Goal: Transaction & Acquisition: Purchase product/service

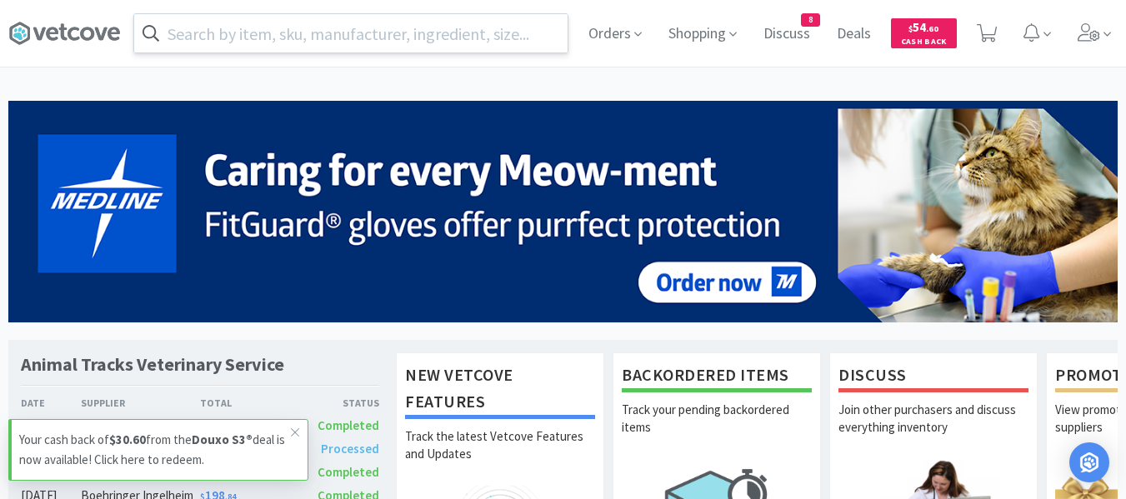
click at [407, 17] on input "text" at bounding box center [350, 33] width 433 height 38
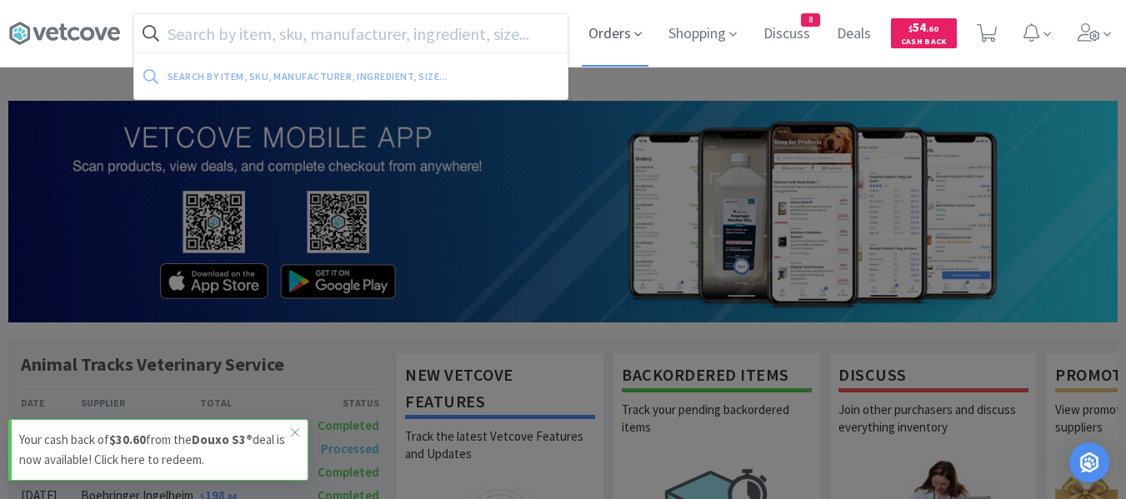
click at [603, 42] on span "Orders" at bounding box center [615, 33] width 67 height 67
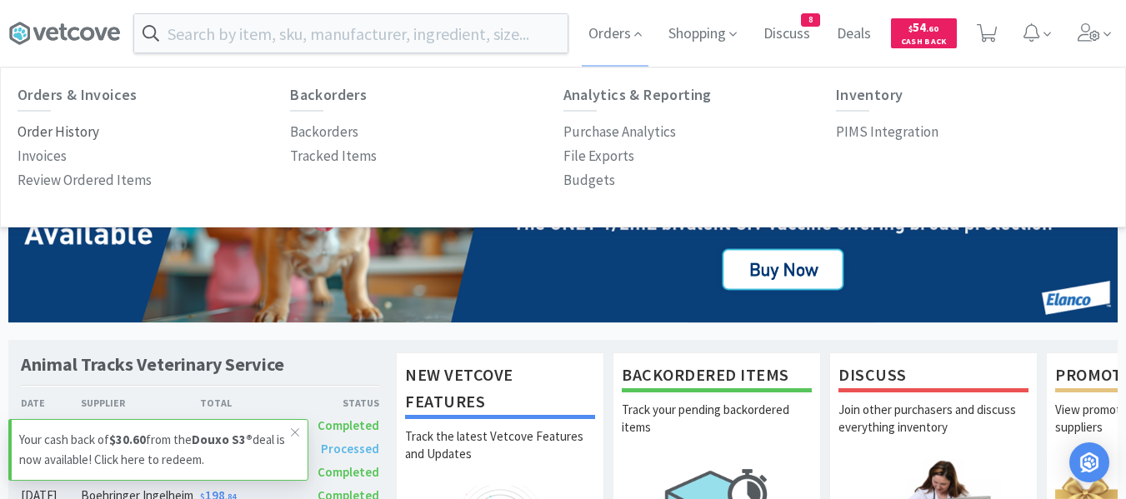
click at [73, 133] on p "Order History" at bounding box center [59, 132] width 82 height 23
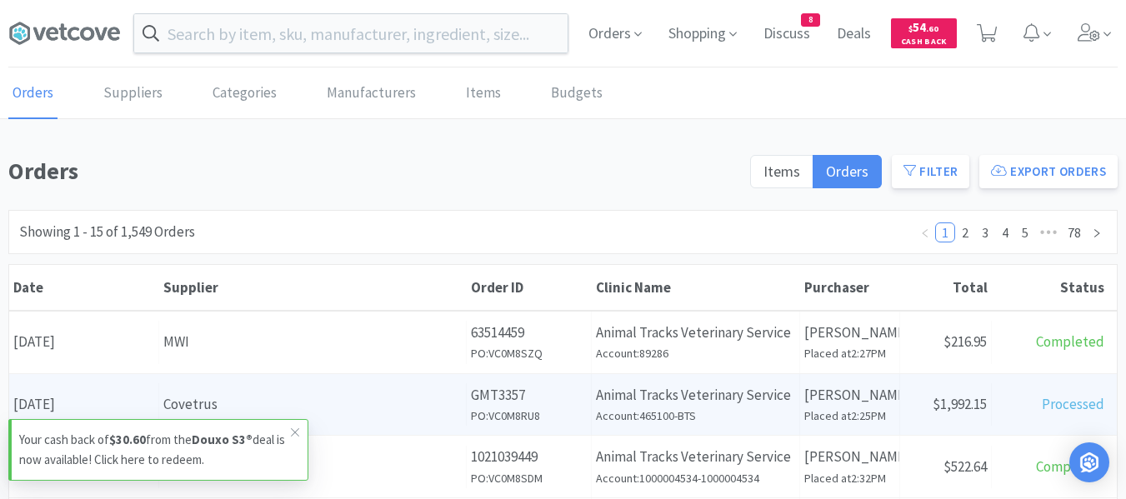
click at [368, 411] on div "Covetrus" at bounding box center [312, 404] width 298 height 23
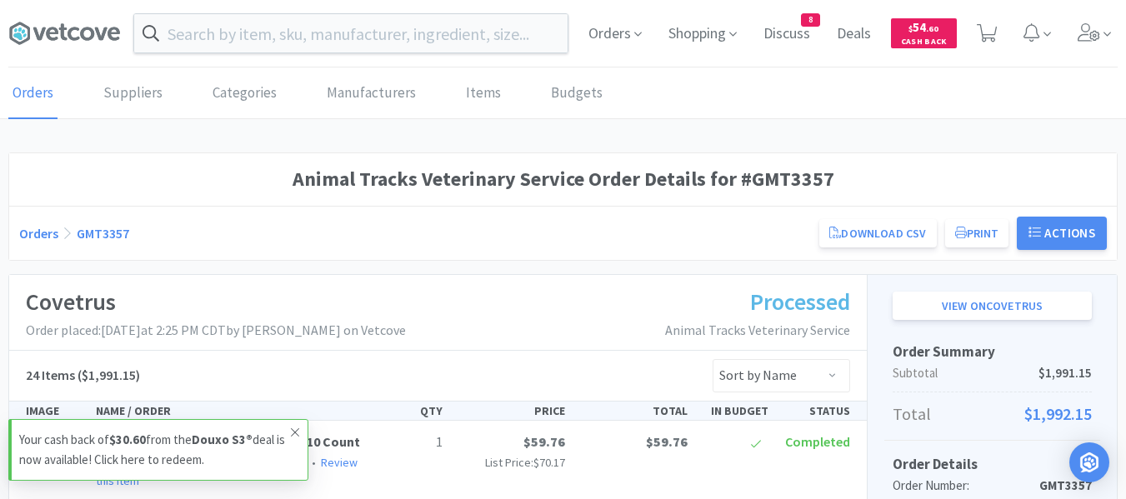
click at [300, 430] on span at bounding box center [294, 432] width 23 height 27
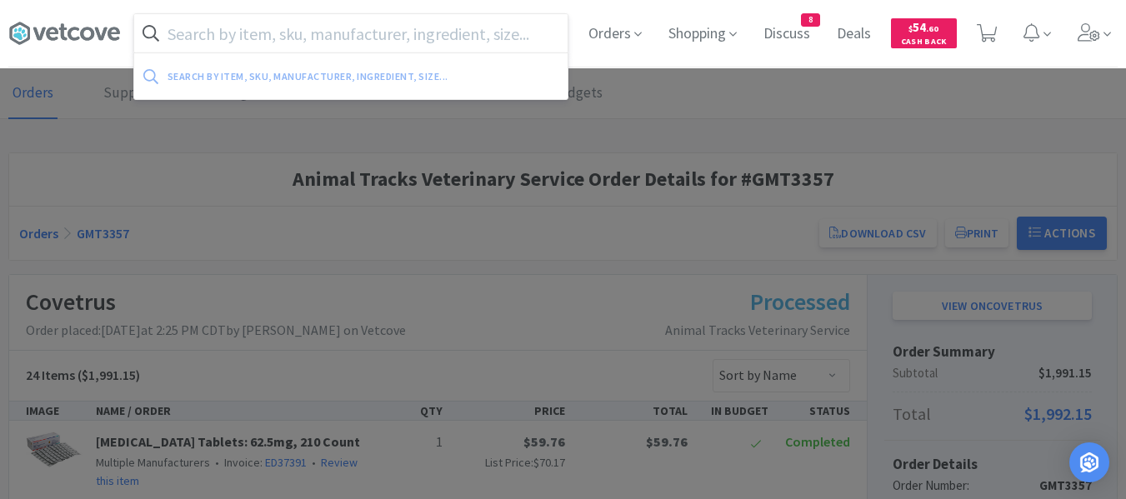
paste input "[MEDICAL_DATA] 50"
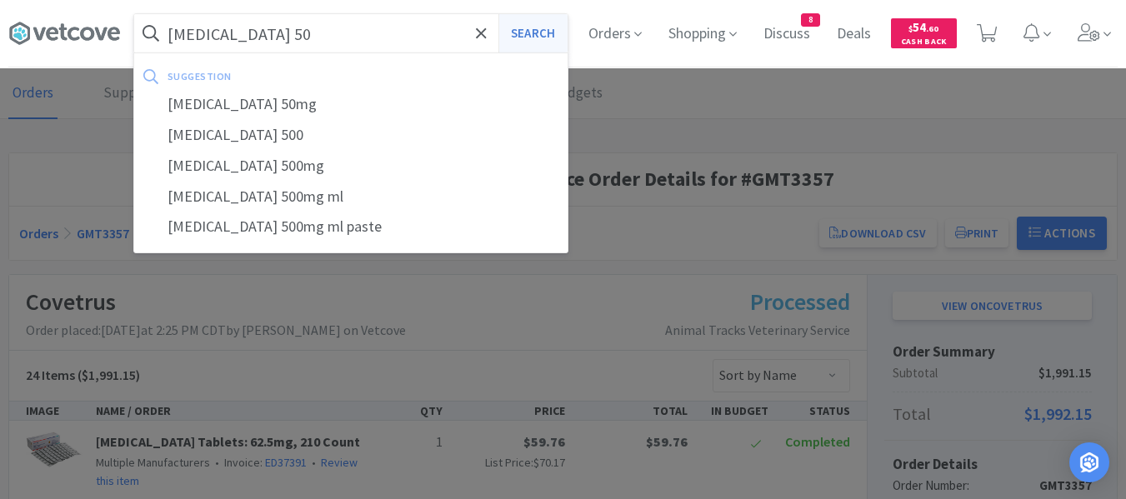
type input "[MEDICAL_DATA] 50"
click at [536, 28] on button "Search" at bounding box center [532, 33] width 69 height 38
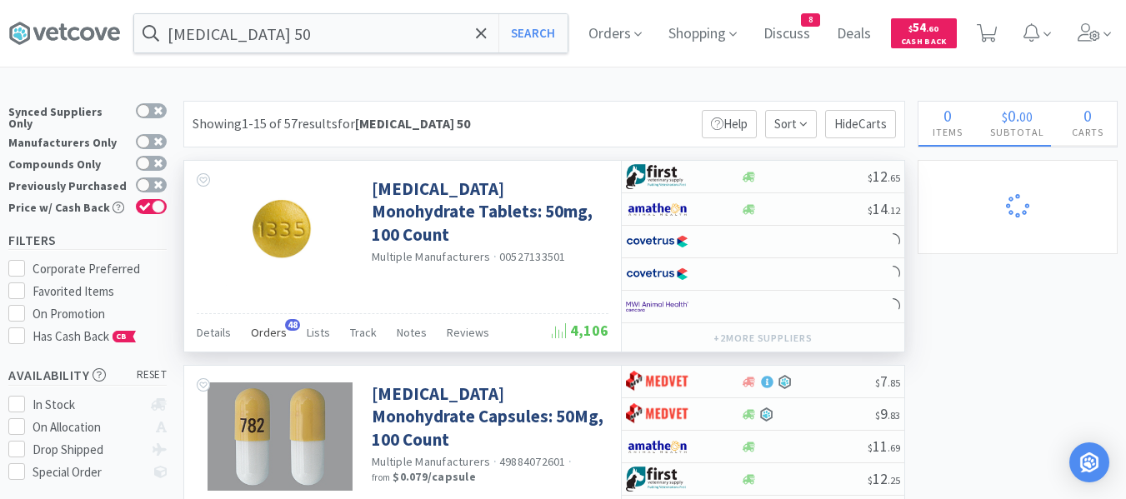
click at [273, 334] on span "Orders" at bounding box center [269, 332] width 36 height 15
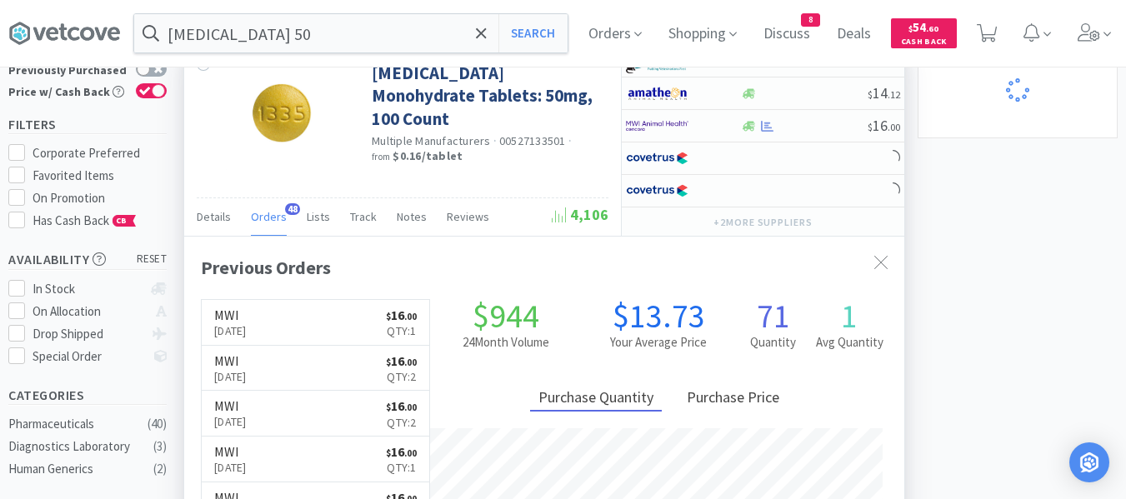
scroll to position [167, 0]
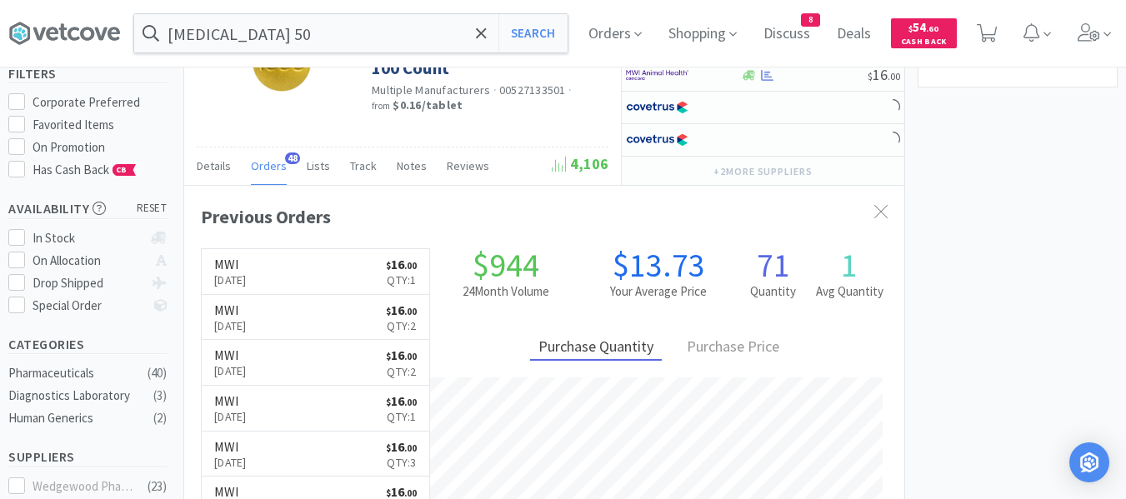
select select "1"
select select "4"
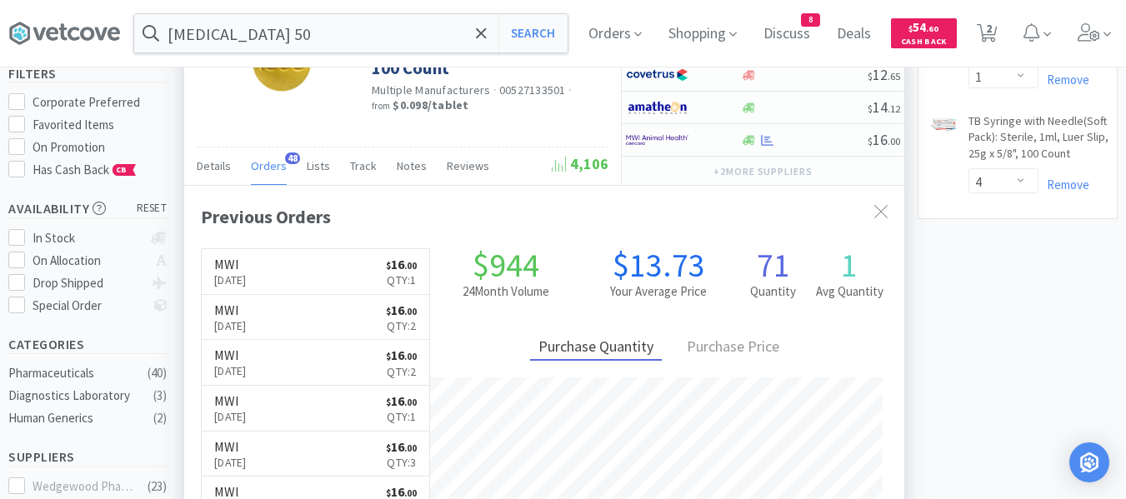
scroll to position [447, 720]
select select "1"
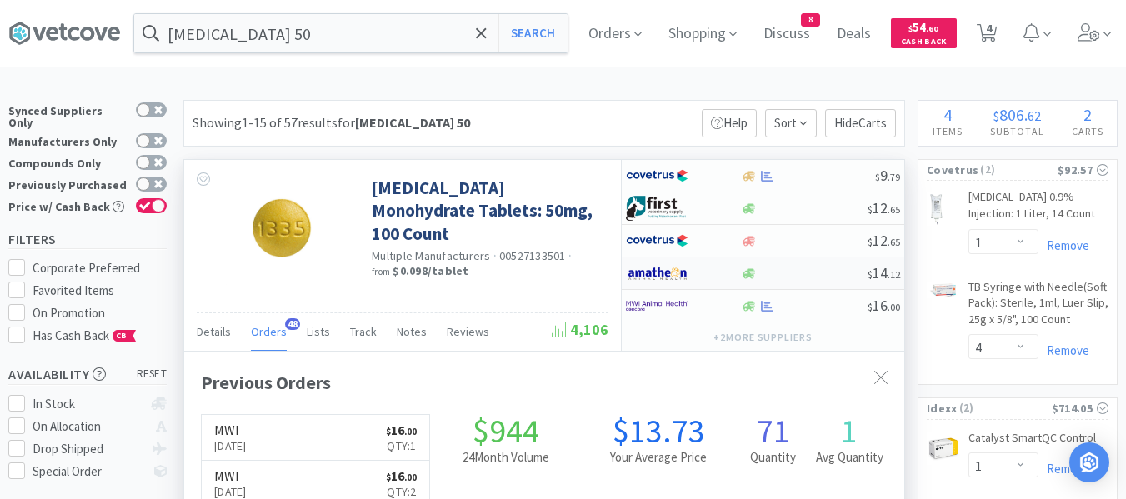
scroll to position [0, 0]
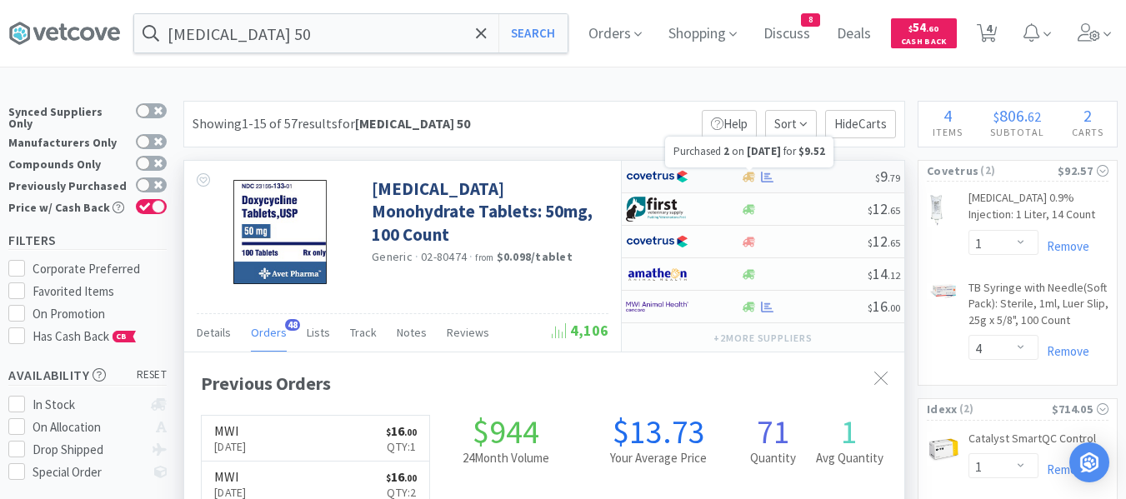
click at [767, 178] on icon at bounding box center [767, 176] width 13 height 11
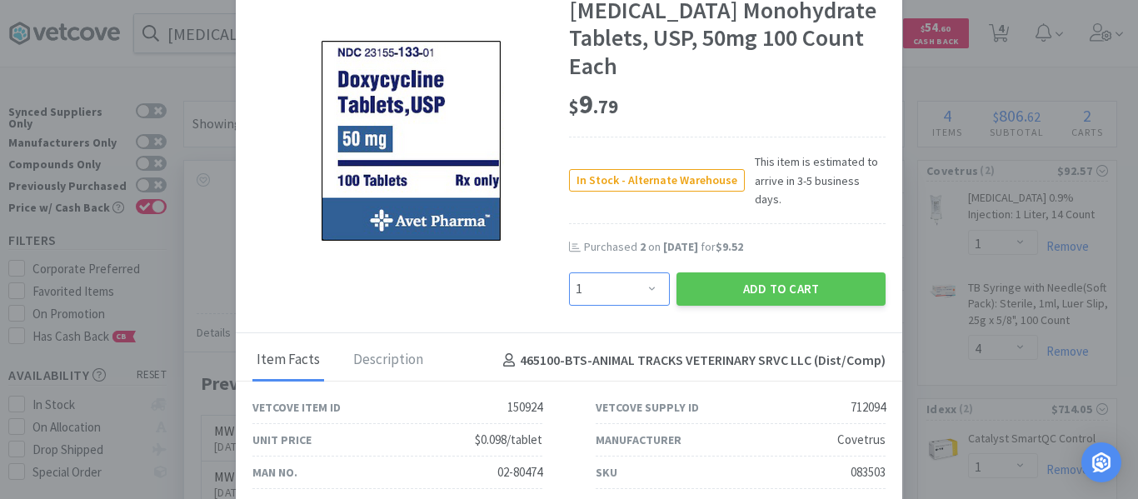
click at [612, 273] on select "Enter Quantity 1 2 3 4 5 6 7 8 9 10 11 12 13 14 15 16 17 18 19 20 Enter Quantity" at bounding box center [619, 289] width 101 height 33
select select "2"
click at [569, 273] on select "Enter Quantity 1 2 3 4 5 6 7 8 9 10 11 12 13 14 15 16 17 18 19 20 Enter Quantity" at bounding box center [619, 289] width 101 height 33
click at [703, 280] on button "Add to Cart" at bounding box center [781, 289] width 209 height 33
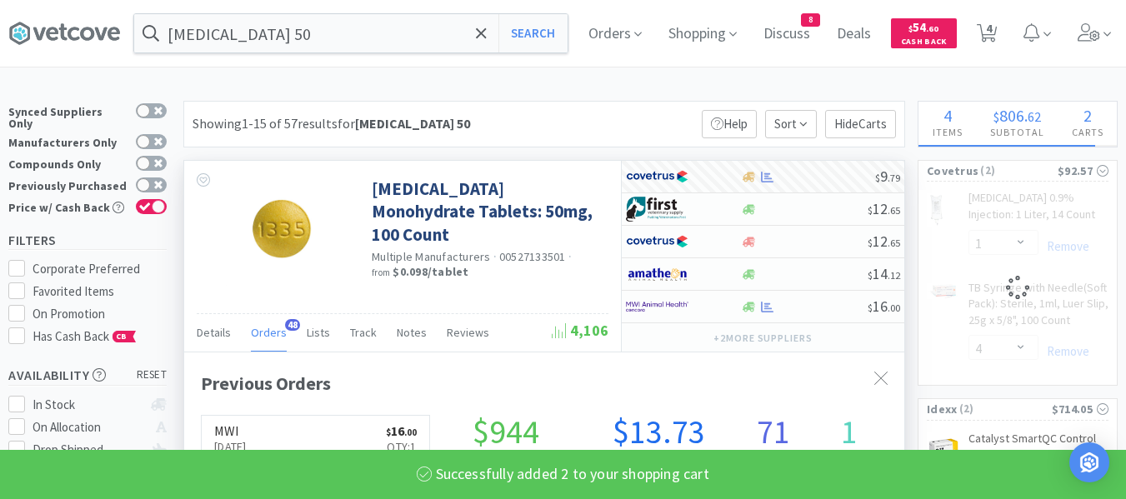
scroll to position [832953, 832679]
select select "2"
select select "1"
select select "4"
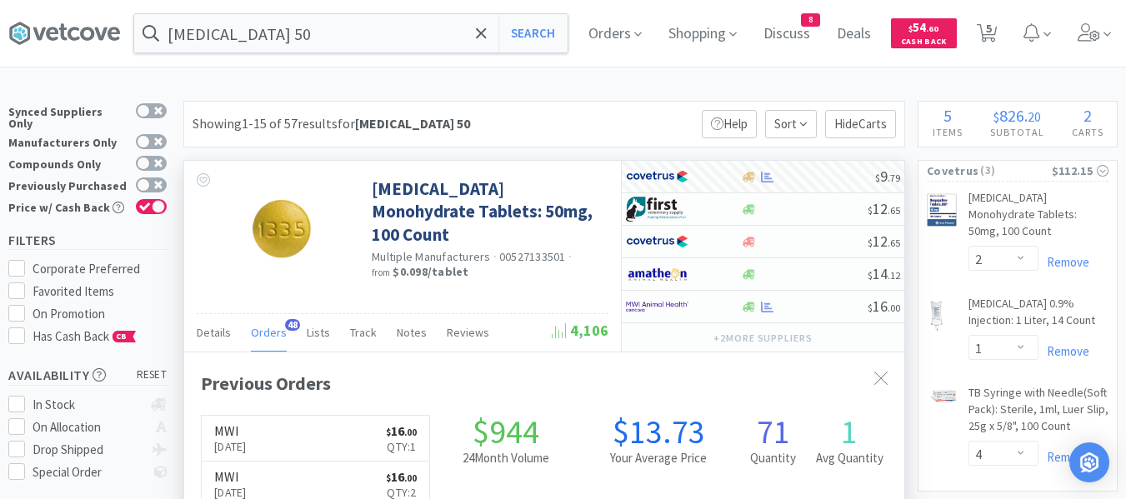
scroll to position [447, 720]
click at [628, 40] on span "Orders" at bounding box center [615, 33] width 67 height 67
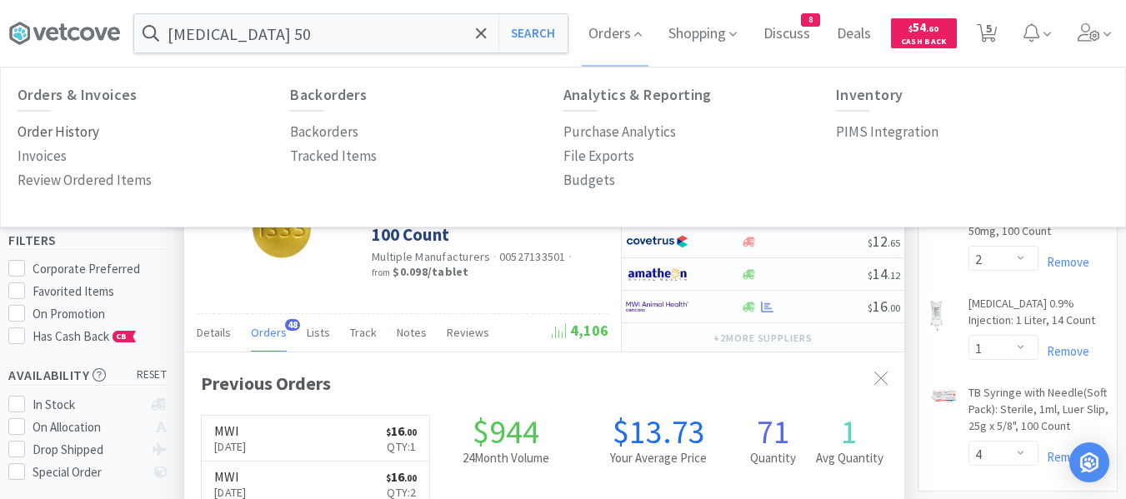
click at [77, 130] on p "Order History" at bounding box center [59, 132] width 82 height 23
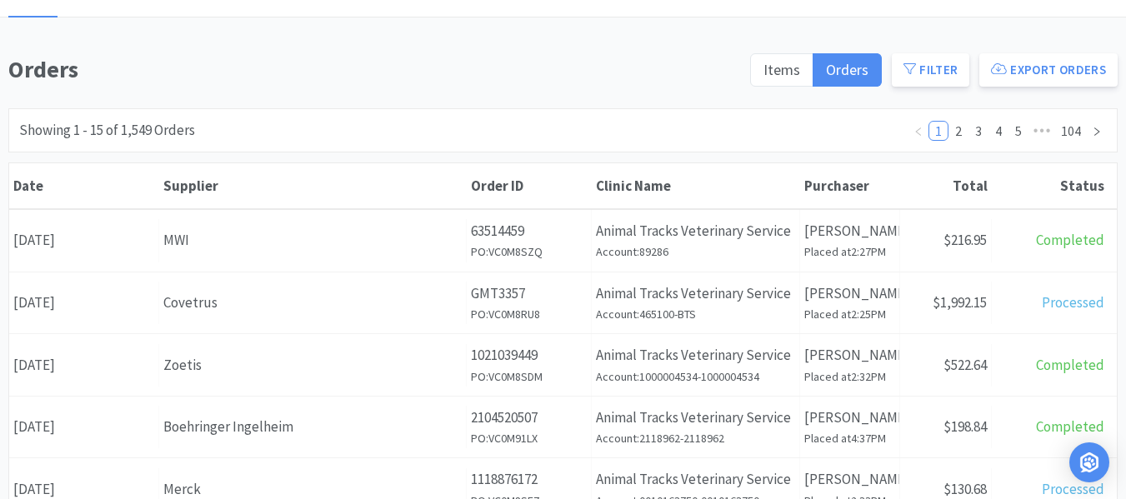
scroll to position [167, 0]
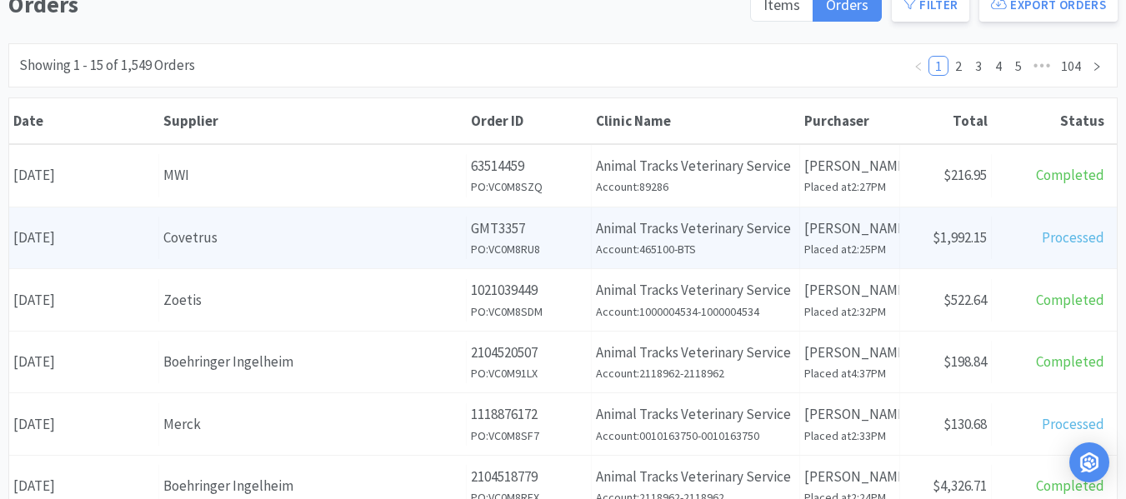
click at [248, 227] on div "Covetrus" at bounding box center [312, 238] width 298 height 23
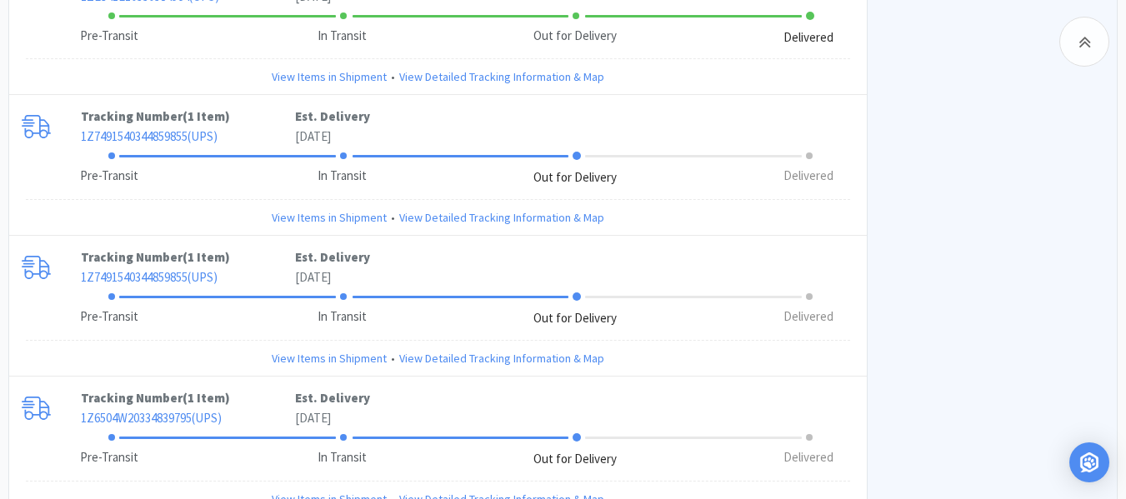
scroll to position [3500, 0]
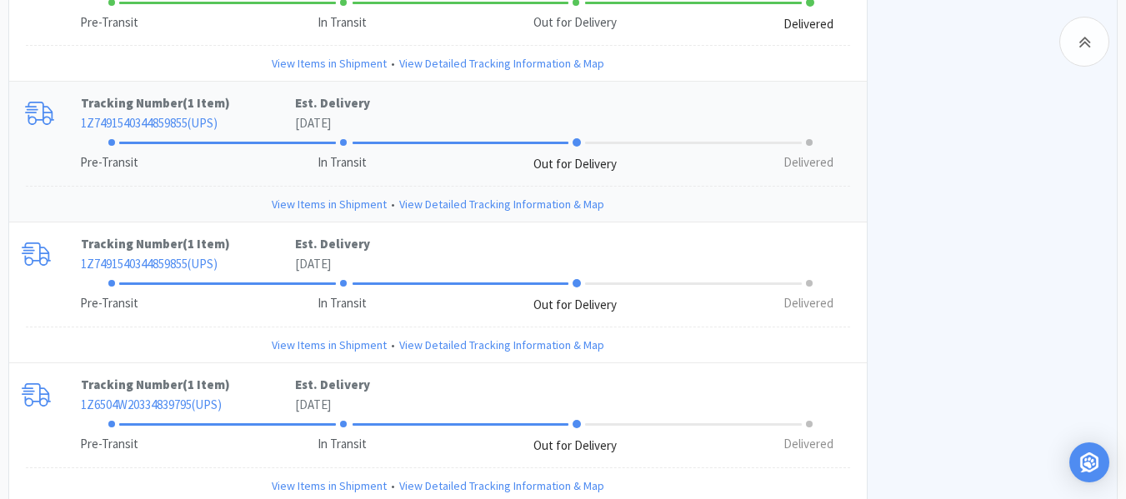
click at [373, 195] on link "View Items in Shipment" at bounding box center [329, 204] width 115 height 18
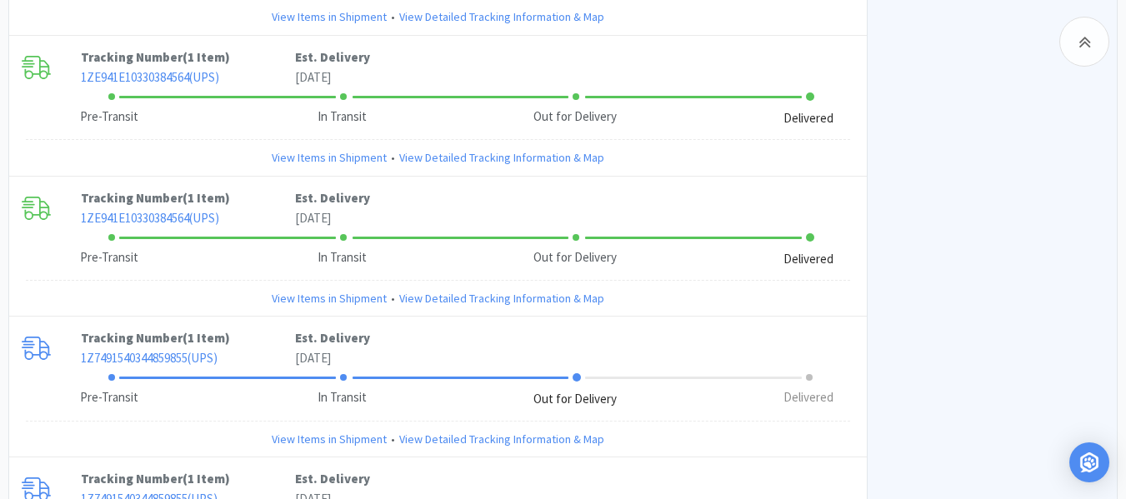
scroll to position [3250, 0]
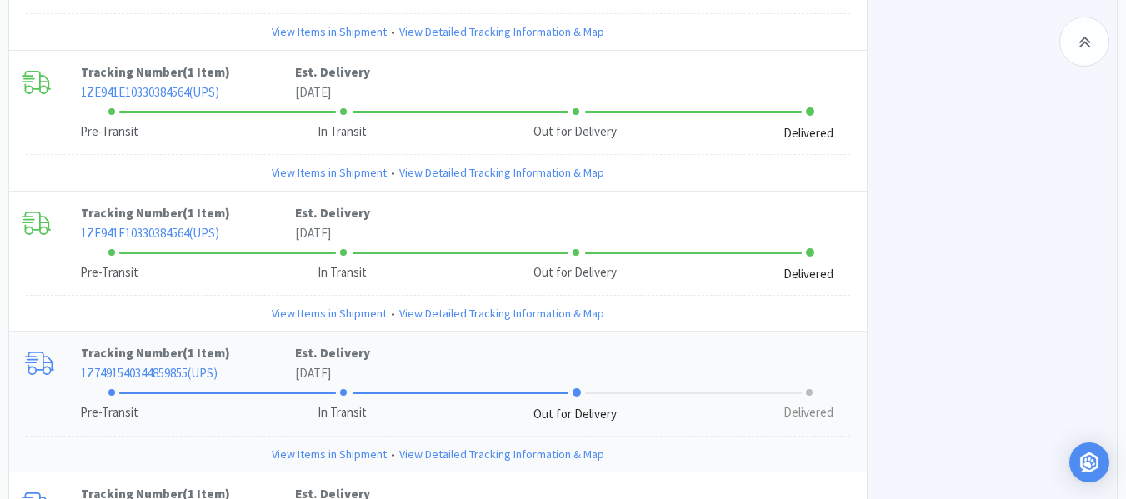
click at [299, 445] on link "View Items in Shipment" at bounding box center [329, 454] width 115 height 18
click at [303, 445] on link "View Items in Shipment" at bounding box center [329, 454] width 115 height 18
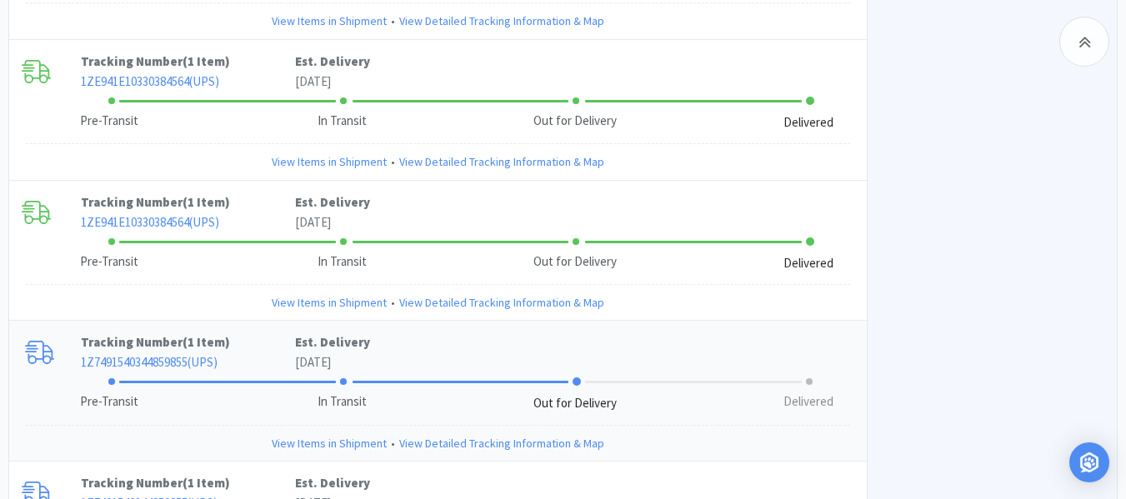
scroll to position [3417, 0]
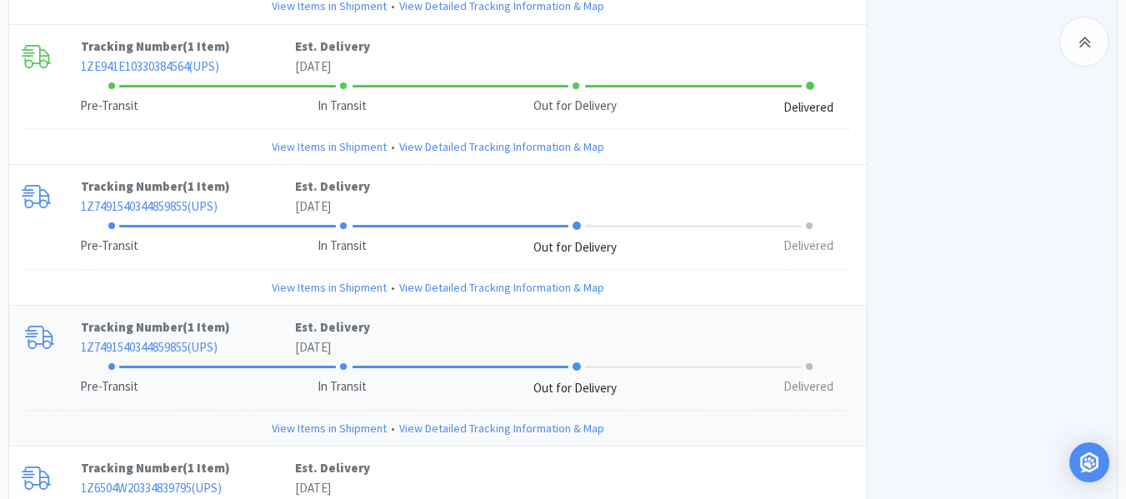
click at [322, 419] on link "View Items in Shipment" at bounding box center [329, 428] width 115 height 18
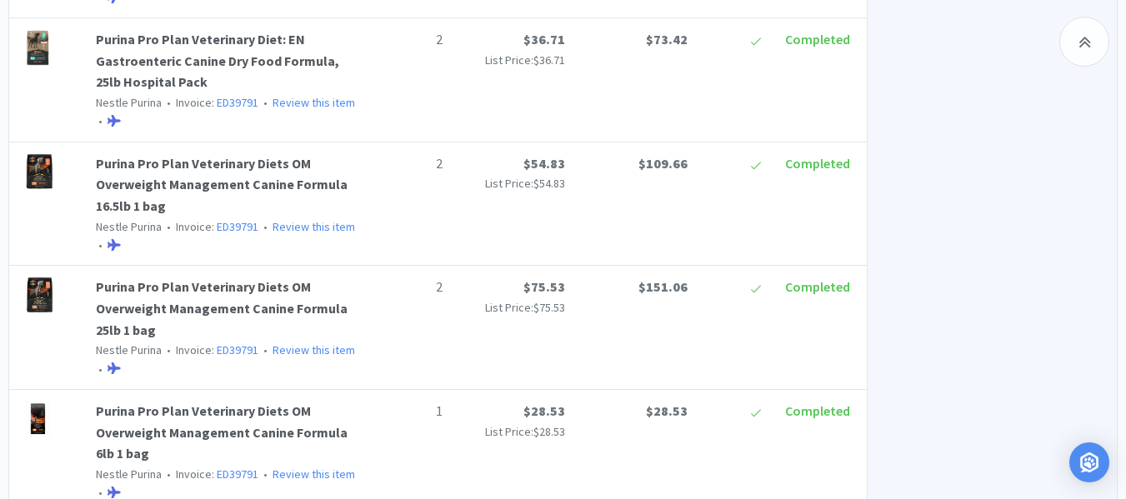
scroll to position [917, 0]
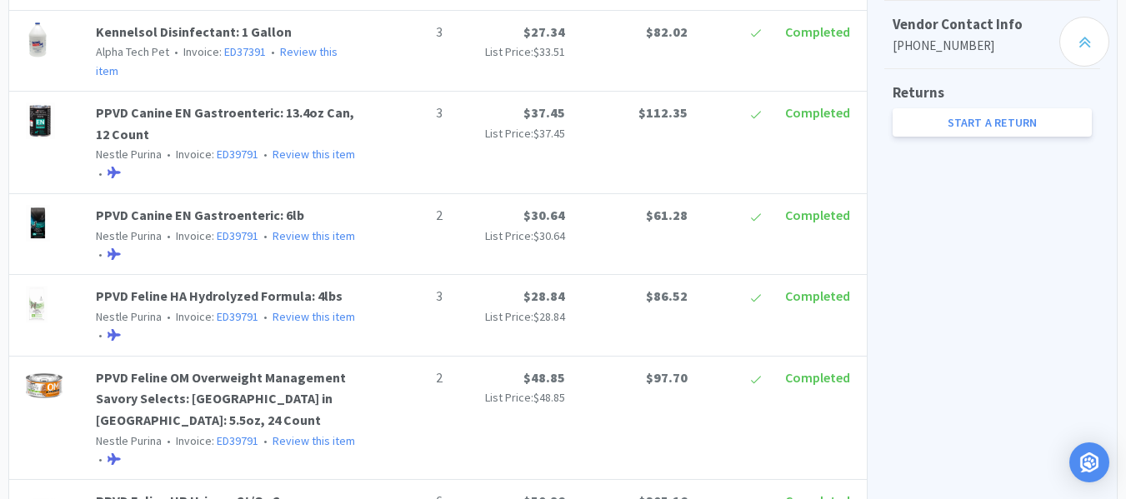
click at [1075, 29] on div at bounding box center [1084, 42] width 50 height 50
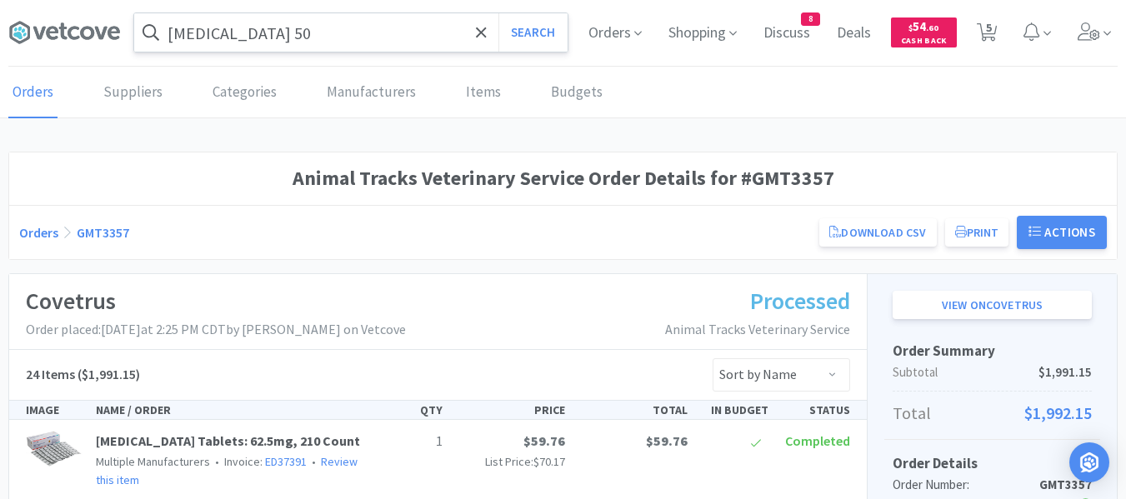
scroll to position [0, 0]
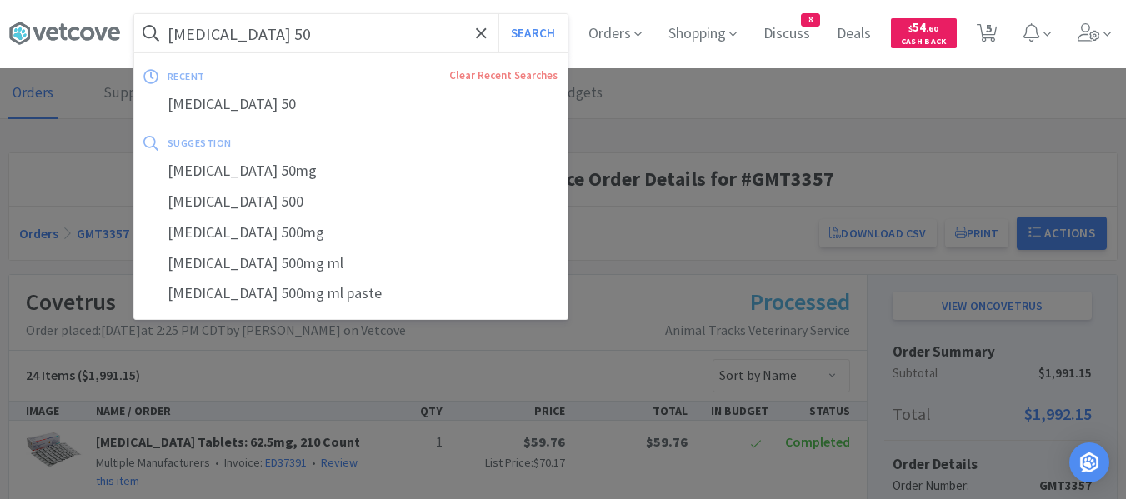
click at [315, 33] on input "[MEDICAL_DATA] 50" at bounding box center [350, 33] width 433 height 38
paste input "catalyst chem 17"
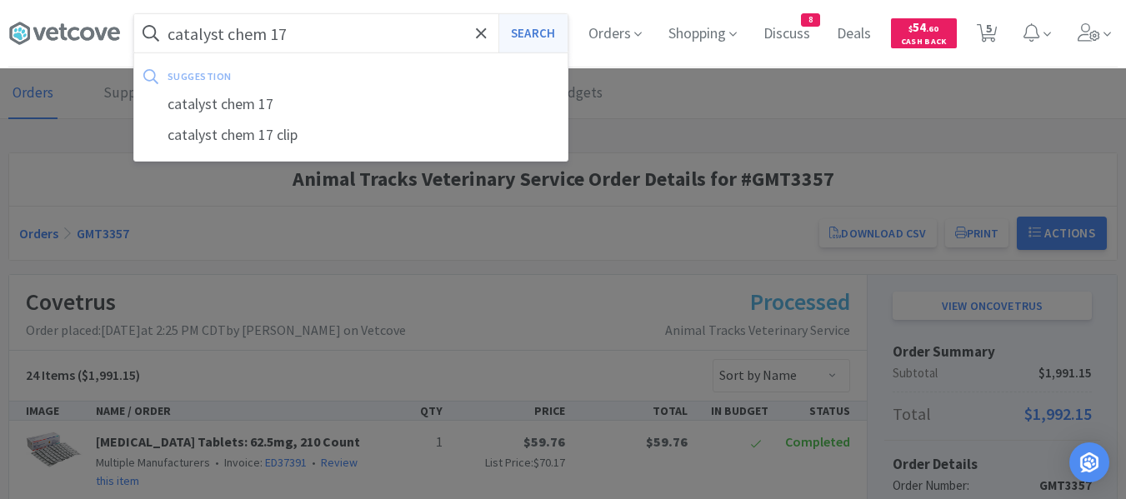
type input "catalyst chem 17"
click at [525, 39] on button "Search" at bounding box center [532, 33] width 69 height 38
select select "2"
select select "1"
select select "4"
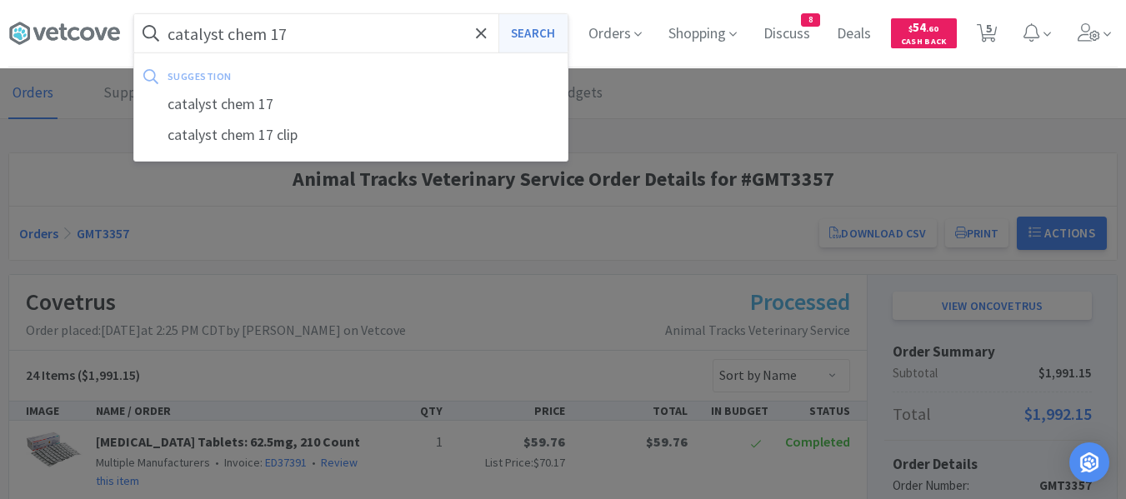
select select "1"
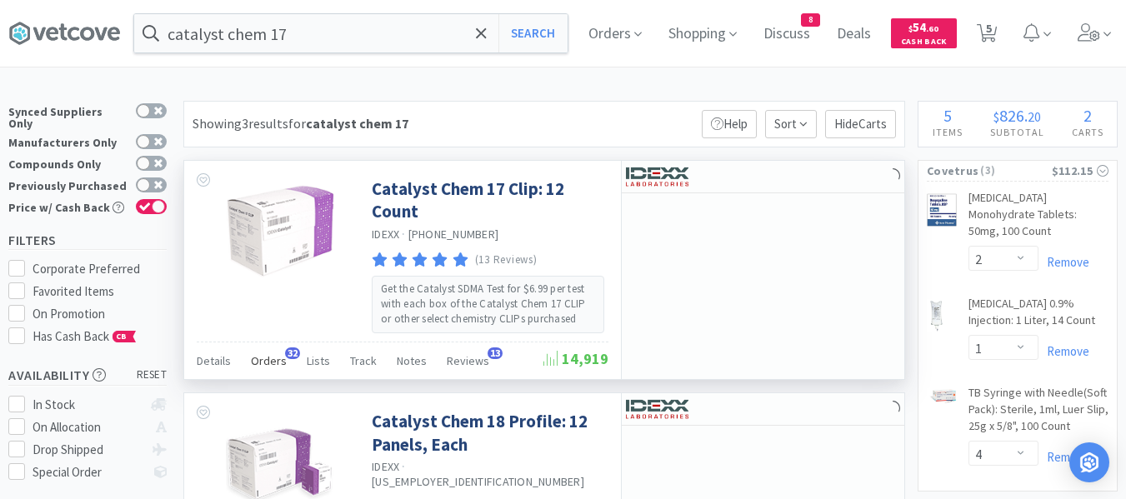
click at [280, 364] on span "Orders" at bounding box center [269, 360] width 36 height 15
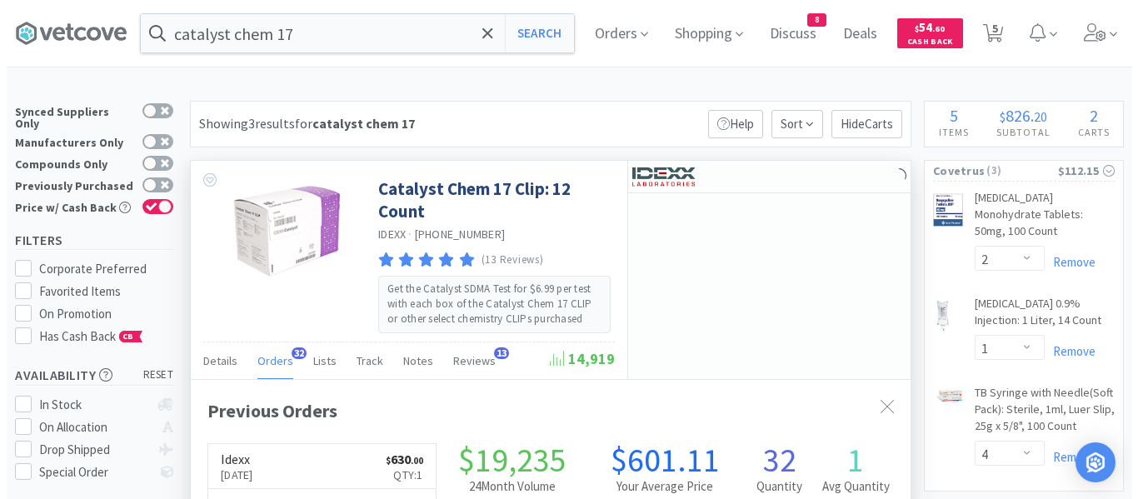
scroll to position [447, 720]
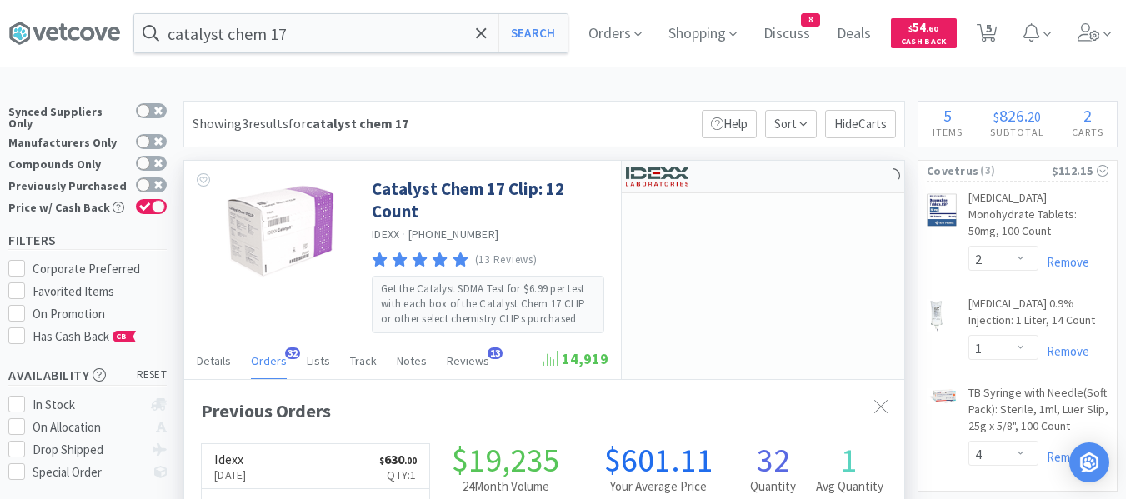
click at [791, 181] on div at bounding box center [763, 177] width 283 height 33
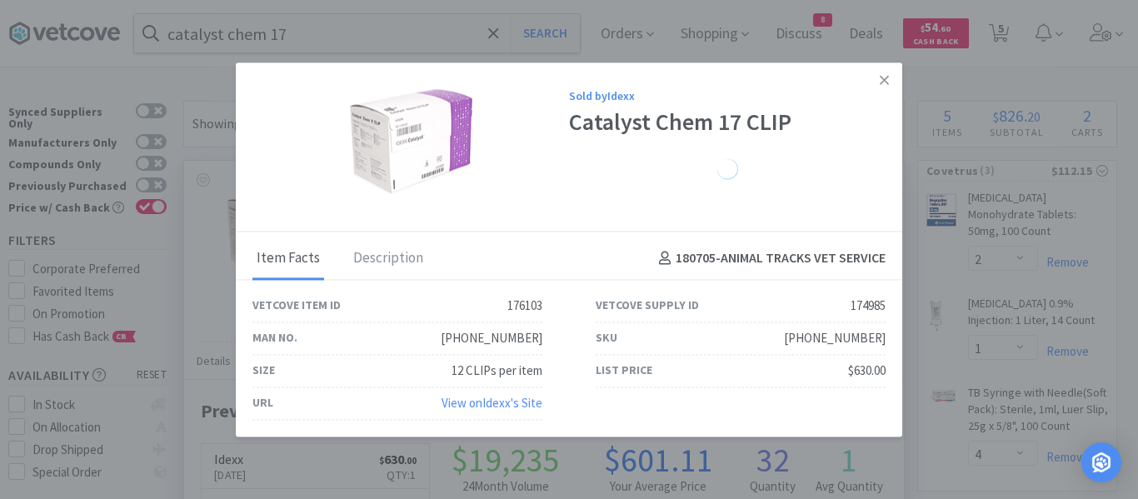
select select "1"
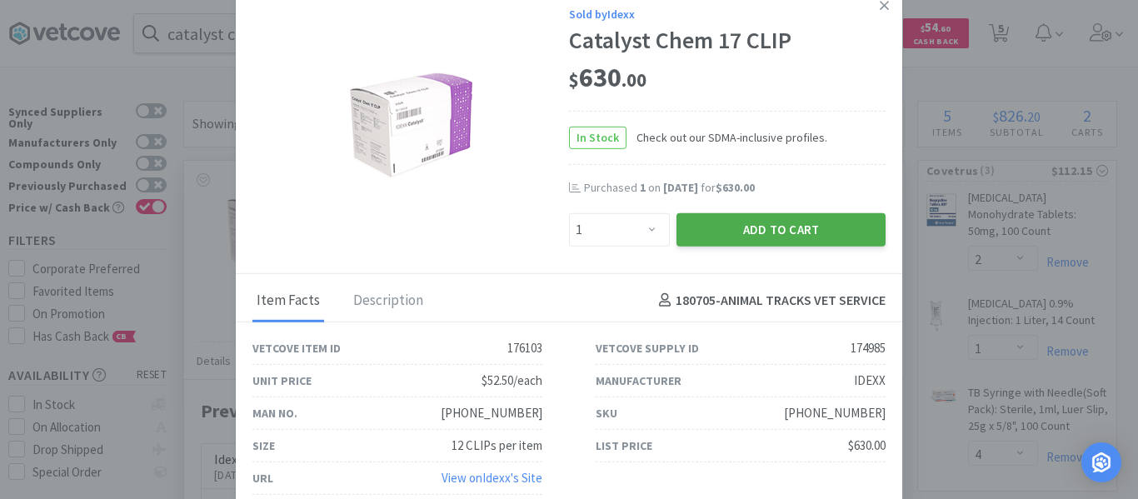
click at [718, 229] on button "Add to Cart" at bounding box center [781, 229] width 209 height 33
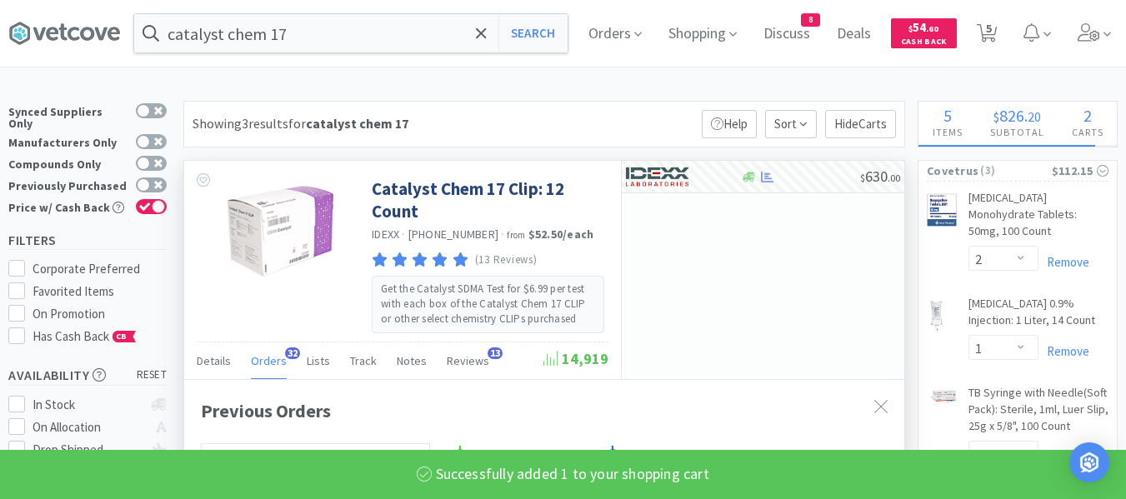
scroll to position [832953, 832679]
select select "1"
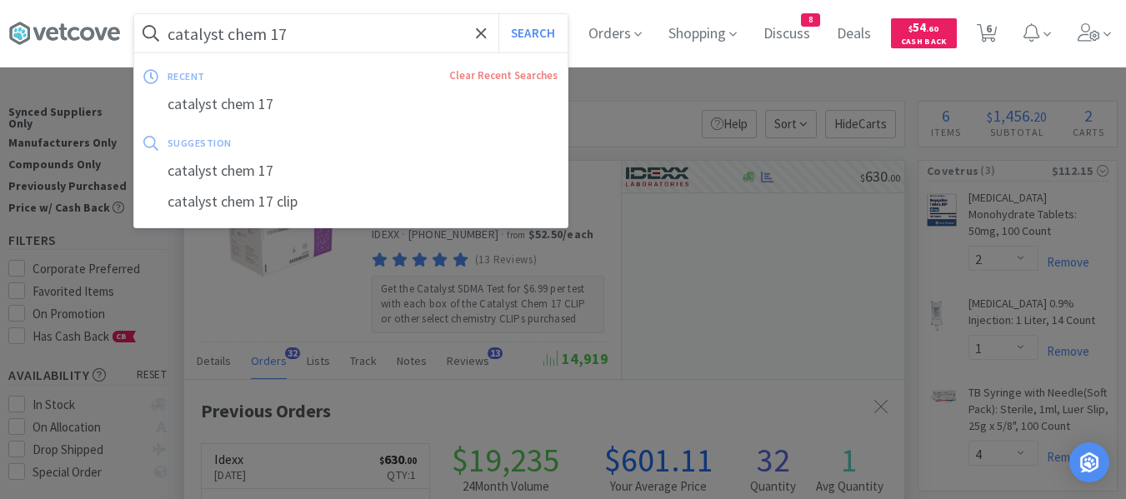
paste input "Dasuquin Cat"
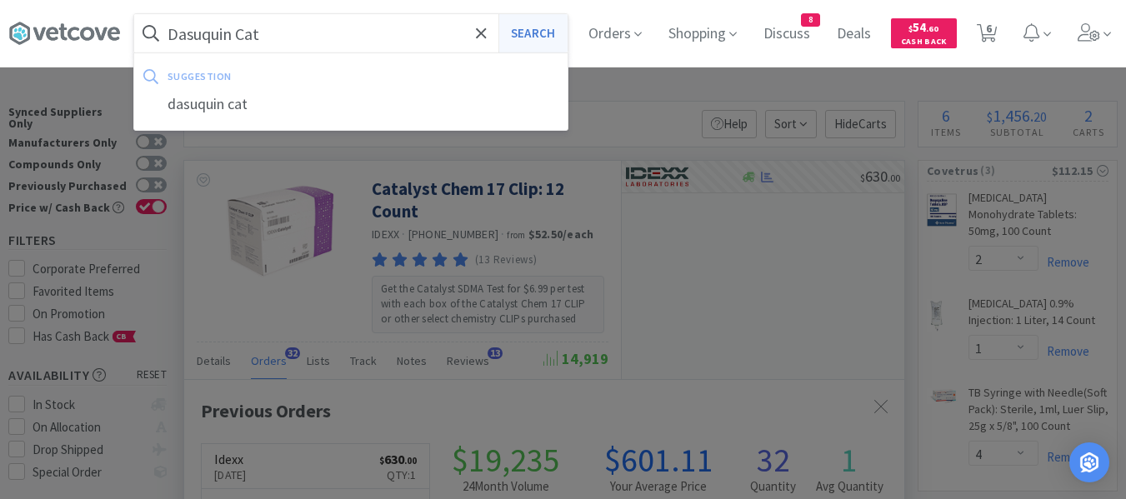
type input "Dasuquin Cat"
click at [551, 30] on button "Search" at bounding box center [532, 33] width 69 height 38
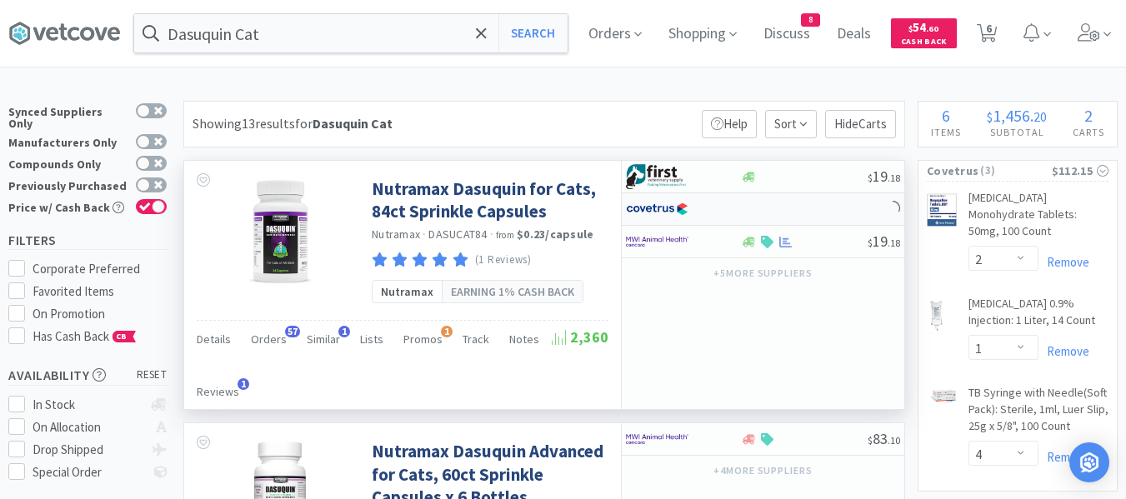
click at [771, 205] on div at bounding box center [763, 209] width 283 height 33
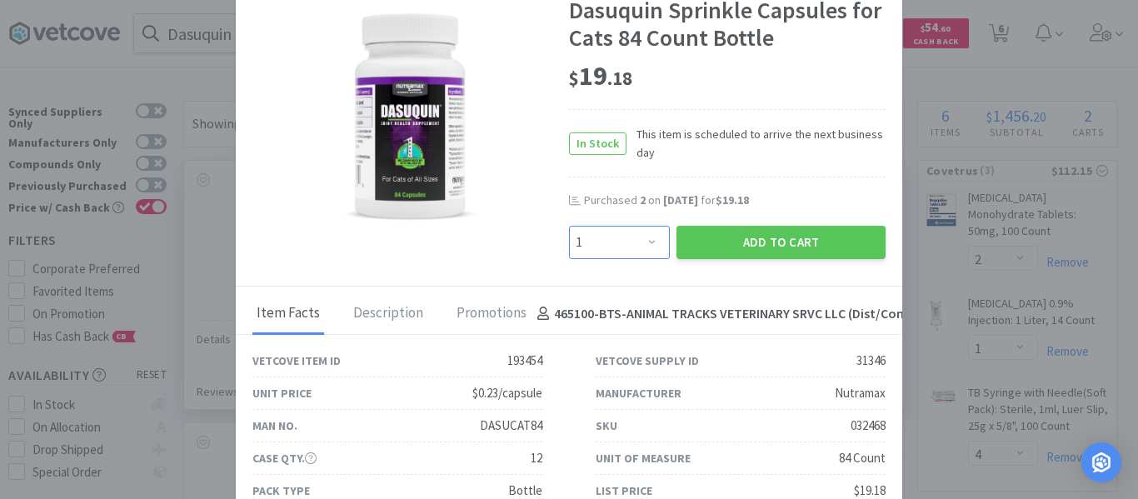
click at [618, 246] on select "Enter Quantity 1 2 3 4 5 6 7 8 9 10 11 12 13 14 15 16 17 18 19 20 Enter Quantity" at bounding box center [619, 242] width 101 height 33
select select "5"
click at [569, 226] on select "Enter Quantity 1 2 3 4 5 6 7 8 9 10 11 12 13 14 15 16 17 18 19 20 Enter Quantity" at bounding box center [619, 242] width 101 height 33
click at [716, 238] on button "Add to Cart" at bounding box center [781, 242] width 209 height 33
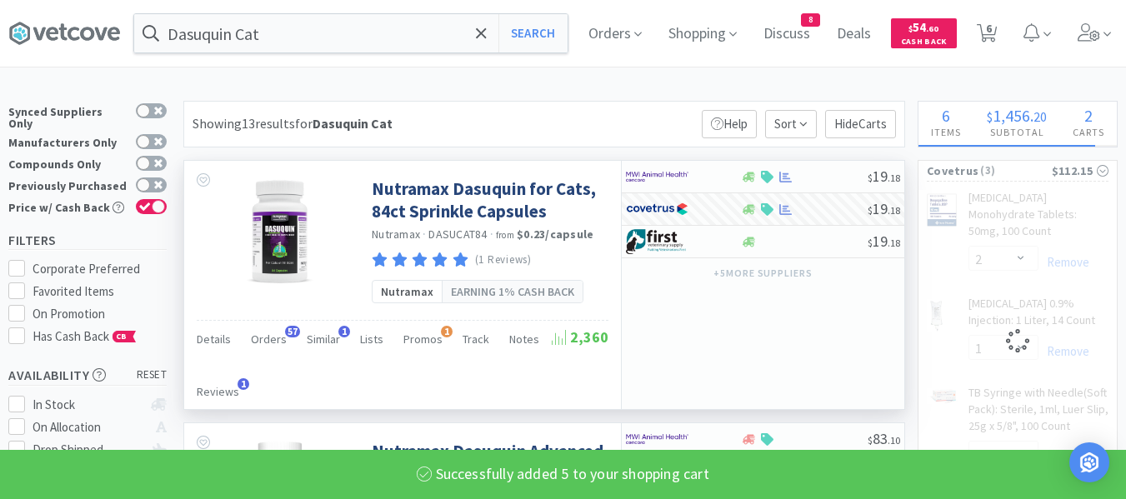
select select "5"
select select "1"
select select "4"
